Goal: Information Seeking & Learning: Check status

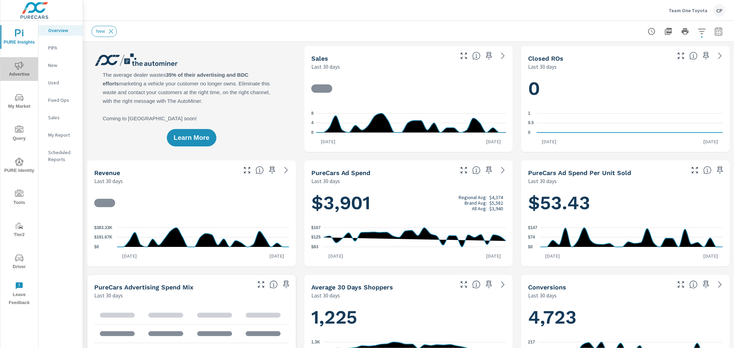
click at [23, 72] on span "Advertise" at bounding box center [18, 69] width 33 height 17
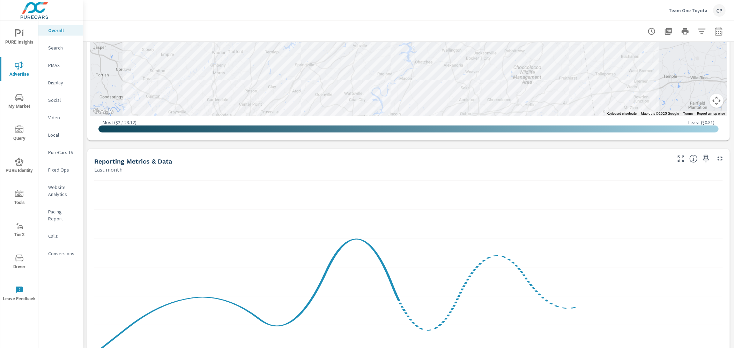
scroll to position [420, 0]
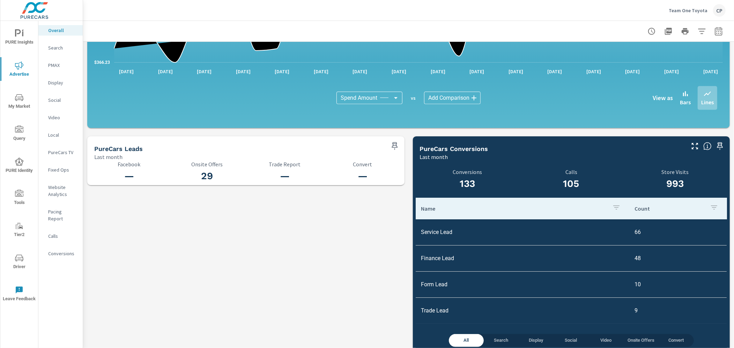
scroll to position [647, 0]
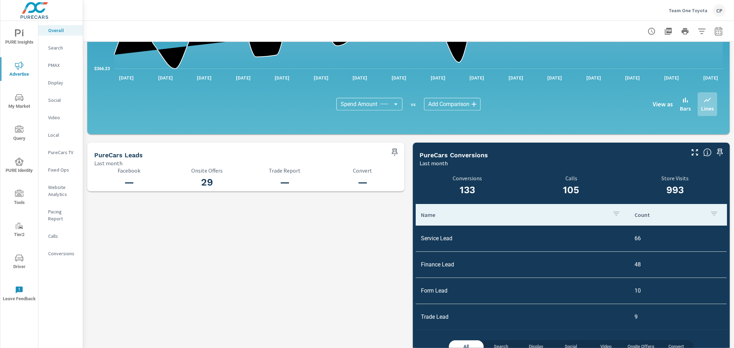
click at [718, 32] on icon "button" at bounding box center [718, 32] width 5 height 3
select select "Last month"
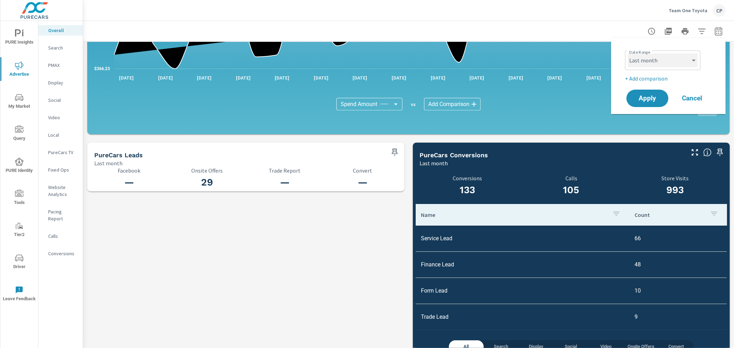
click at [668, 61] on select "Custom [DATE] Last week Last 7 days Last 14 days Last 30 days Last 45 days Last…" at bounding box center [663, 60] width 70 height 14
click at [659, 78] on p "+ Add comparison" at bounding box center [669, 78] width 89 height 8
select select "Previous period"
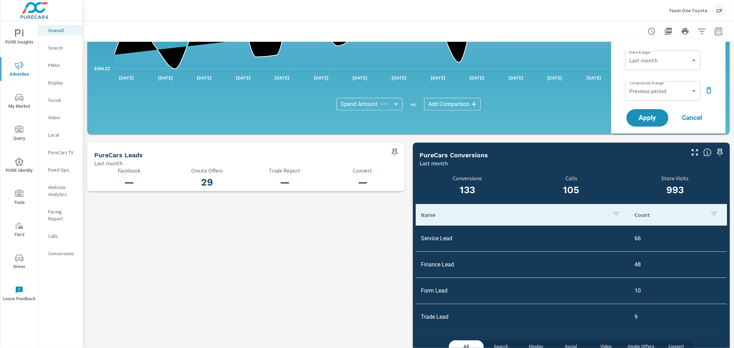
click at [652, 108] on div "Apply Cancel" at bounding box center [669, 118] width 89 height 20
click at [638, 122] on button "Apply" at bounding box center [647, 118] width 43 height 18
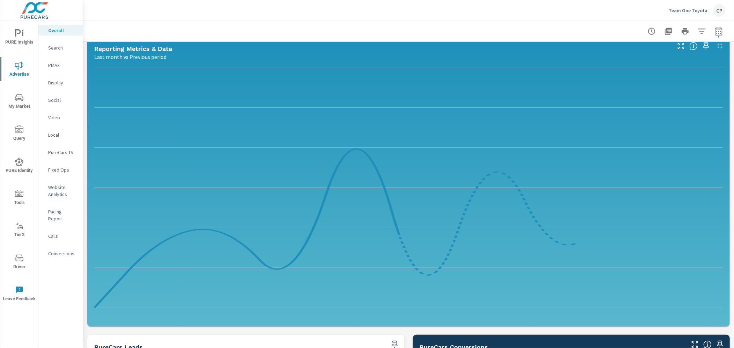
scroll to position [962, 0]
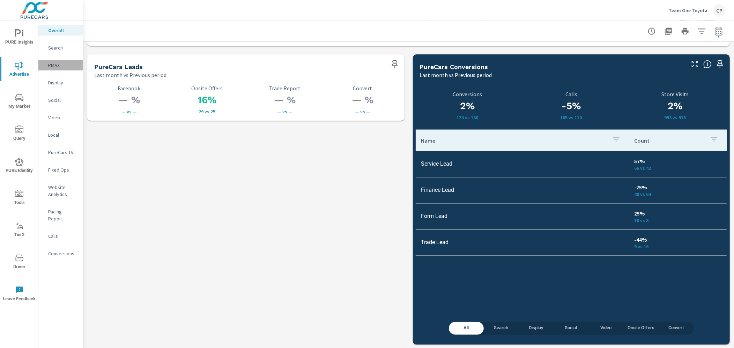
click at [54, 64] on p "PMAX" at bounding box center [62, 65] width 29 height 7
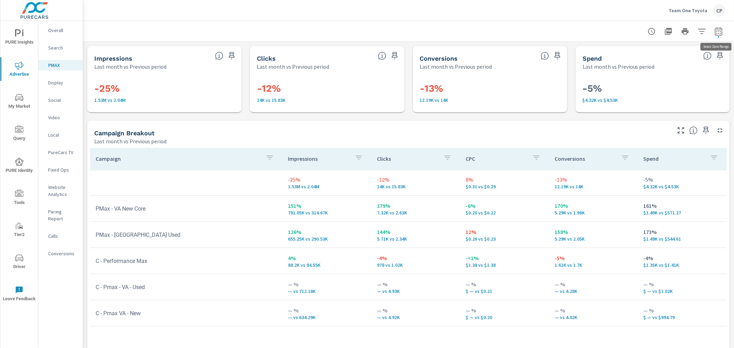
click at [718, 30] on icon "button" at bounding box center [718, 31] width 8 height 8
select select "Last month"
select select "Previous period"
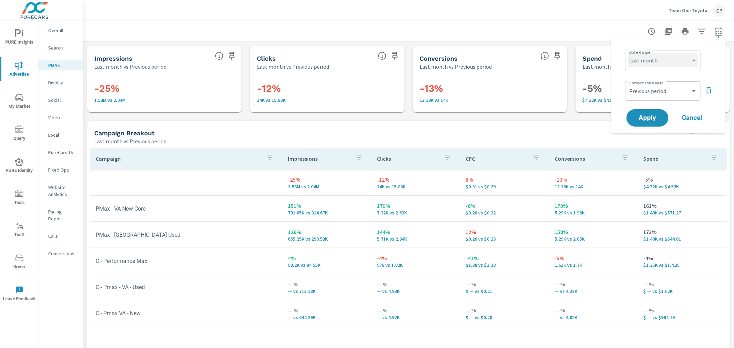
click at [680, 58] on select "Custom [DATE] Last week Last 7 days Last 14 days Last 30 days Last 45 days Last…" at bounding box center [663, 60] width 70 height 14
click at [628, 53] on select "Custom [DATE] Last week Last 7 days Last 14 days Last 30 days Last 45 days Last…" at bounding box center [663, 60] width 70 height 14
select select "Month to date"
click at [659, 86] on select "Custom Previous period Previous month Previous year" at bounding box center [663, 91] width 70 height 14
click at [628, 84] on select "Custom Previous period Previous month Previous year" at bounding box center [663, 91] width 70 height 14
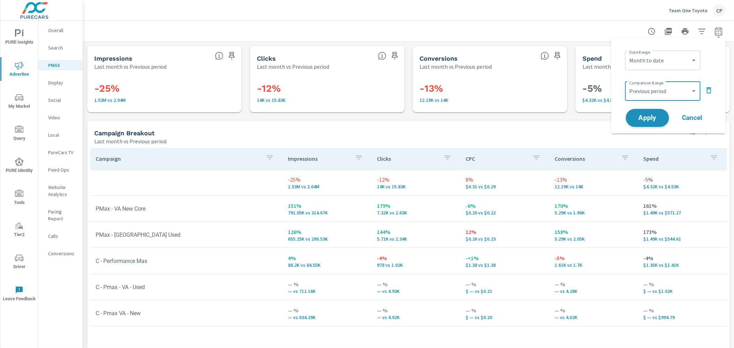
click at [652, 121] on span "Apply" at bounding box center [647, 118] width 29 height 7
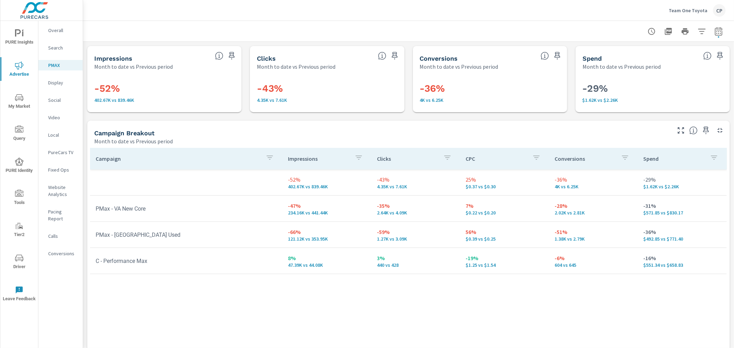
click at [722, 33] on icon "button" at bounding box center [718, 31] width 8 height 8
select select "Month to date"
click at [685, 82] on div "Custom Previous period Previous month Previous year ​" at bounding box center [662, 91] width 75 height 20
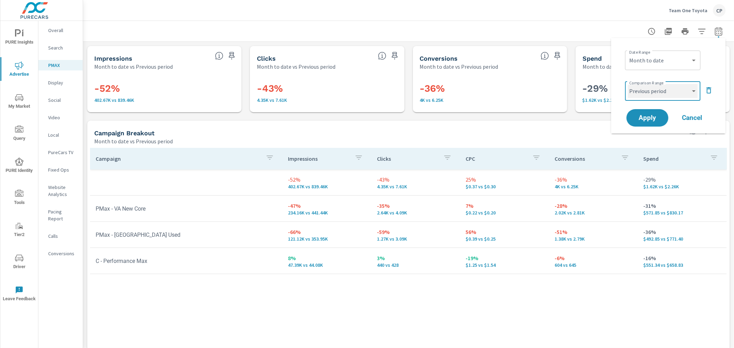
click at [682, 87] on select "Custom Previous period Previous month Previous year" at bounding box center [663, 91] width 70 height 14
click at [628, 84] on select "Custom Previous period Previous month Previous year" at bounding box center [663, 91] width 70 height 14
select select "custom"
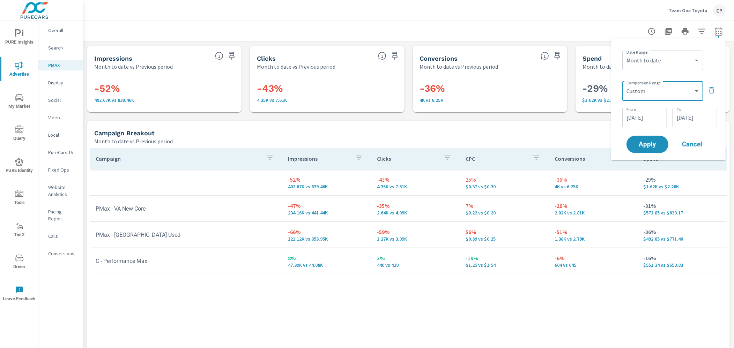
click at [656, 112] on input "[DATE]" at bounding box center [644, 118] width 39 height 14
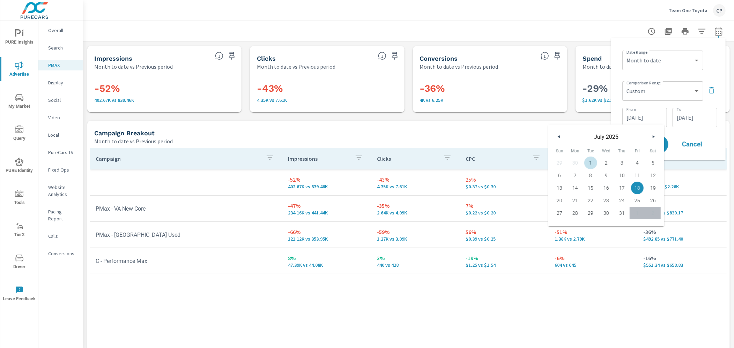
click at [590, 161] on span "1" at bounding box center [591, 162] width 16 height 9
click at [577, 186] on span "14" at bounding box center [575, 188] width 16 height 9
click at [660, 115] on input "[DATE]" at bounding box center [644, 118] width 39 height 14
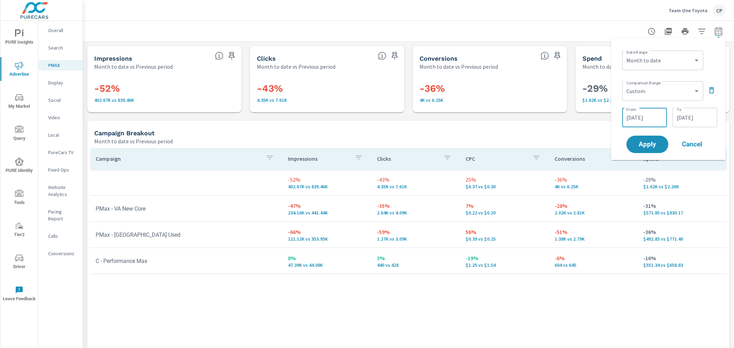
click at [632, 121] on input "[DATE]" at bounding box center [644, 118] width 39 height 14
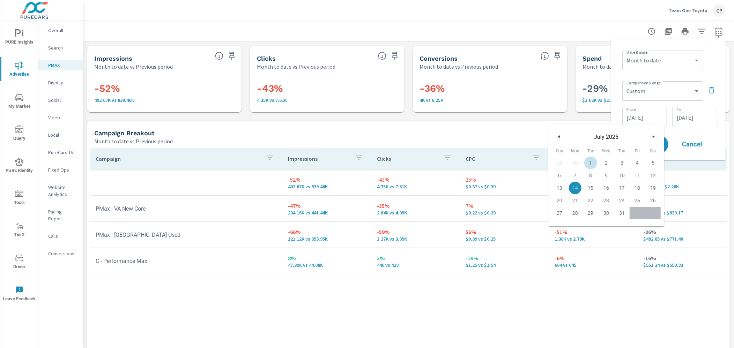
drag, startPoint x: 592, startPoint y: 162, endPoint x: 622, endPoint y: 155, distance: 30.1
click at [593, 162] on span "1" at bounding box center [591, 162] width 16 height 9
type input "[DATE]"
click at [688, 122] on input "[DATE]" at bounding box center [694, 118] width 39 height 14
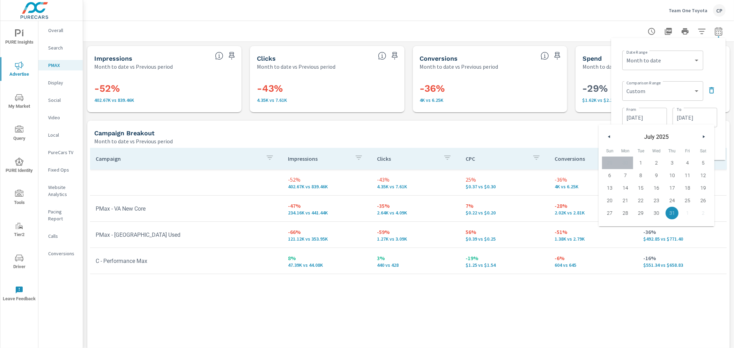
click at [626, 185] on span "14" at bounding box center [626, 188] width 16 height 9
type input "[DATE]"
click at [722, 147] on div "Date Range Custom [DATE] Last week Last 7 days Last 14 days Last 30 days Last 4…" at bounding box center [668, 99] width 114 height 122
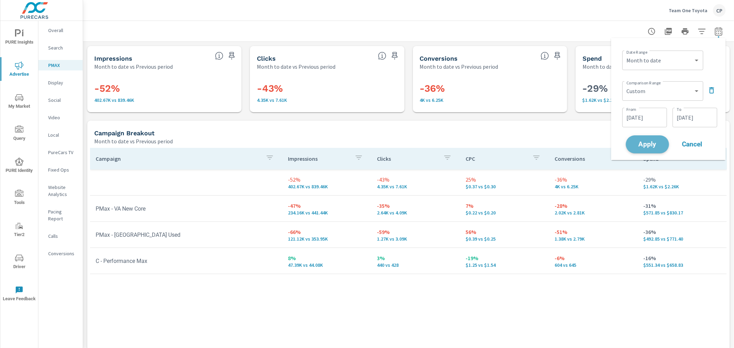
click at [652, 148] on span "Apply" at bounding box center [647, 144] width 29 height 7
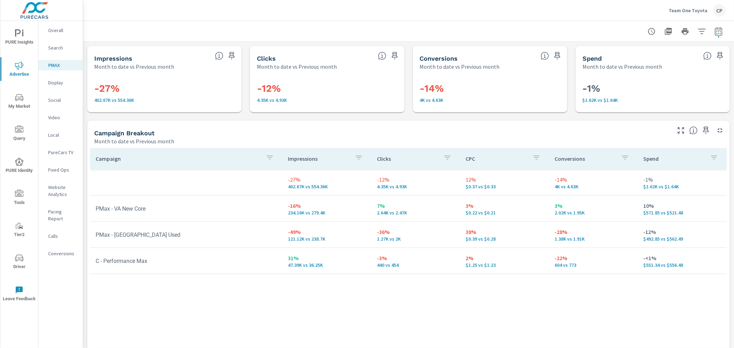
drag, startPoint x: 18, startPoint y: 261, endPoint x: 32, endPoint y: 260, distance: 13.7
click at [18, 261] on icon "nav menu" at bounding box center [19, 258] width 8 height 8
